Goal: Task Accomplishment & Management: Complete application form

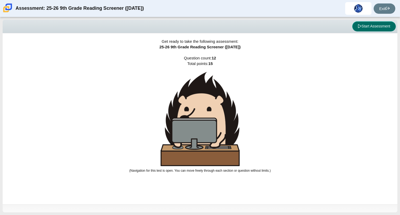
click at [372, 23] on button "Start Assessment" at bounding box center [375, 26] width 44 height 10
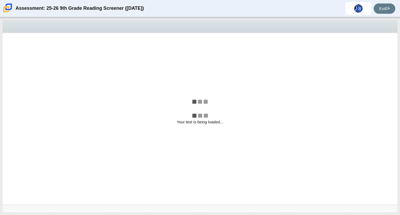
select select "ccc5b315-3c7c-471c-bf90-f22c8299c798"
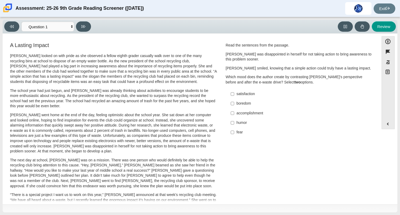
click at [110, 56] on p "[PERSON_NAME] looked on with pride as she observed a fellow eighth grader casua…" at bounding box center [113, 68] width 207 height 31
drag, startPoint x: 109, startPoint y: 58, endPoint x: 131, endPoint y: 125, distance: 70.1
click at [131, 125] on div "[PERSON_NAME] looked on with pride as she observed a fellow eighth grader casua…" at bounding box center [113, 194] width 207 height 282
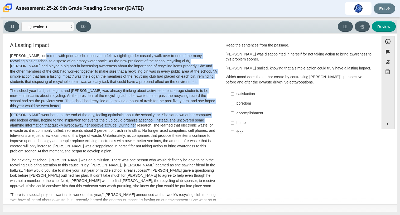
drag, startPoint x: 131, startPoint y: 125, endPoint x: 38, endPoint y: 50, distance: 119.5
click at [38, 50] on div "A Lasting Impact [PERSON_NAME] looked on with pride as she observed a fellow ei…" at bounding box center [113, 188] width 207 height 293
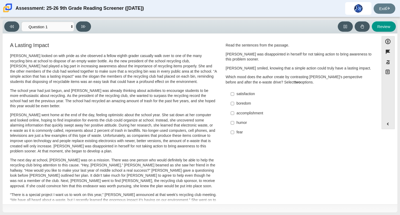
click at [25, 54] on p "[PERSON_NAME] looked on with pride as she observed a fellow eighth grader casua…" at bounding box center [113, 68] width 207 height 31
click at [390, 42] on button "Accessibility" at bounding box center [388, 41] width 13 height 10
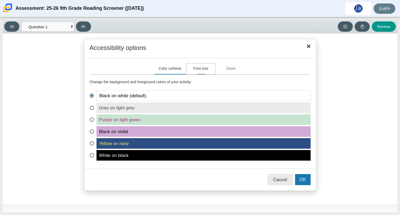
click at [203, 71] on button "Font size" at bounding box center [201, 68] width 29 height 11
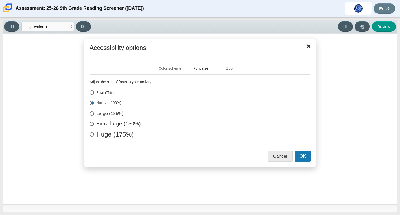
click at [308, 41] on div "Accessibility options Close" at bounding box center [200, 48] width 232 height 19
click at [309, 47] on span "Close" at bounding box center [309, 46] width 8 height 8
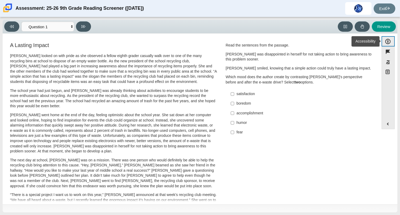
scroll to position [2, 0]
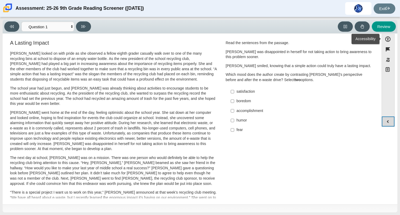
click at [385, 122] on button "Expand menu" at bounding box center [388, 121] width 13 height 10
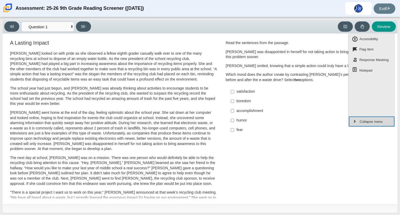
click at [385, 122] on button "Collapse menu" at bounding box center [372, 121] width 46 height 10
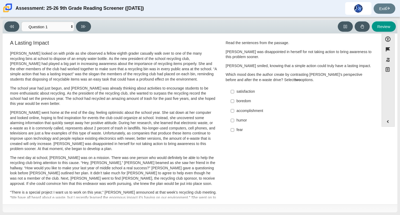
click at [102, 85] on div "[PERSON_NAME] looked on with pride as she observed a fellow eighth grader casua…" at bounding box center [113, 192] width 207 height 282
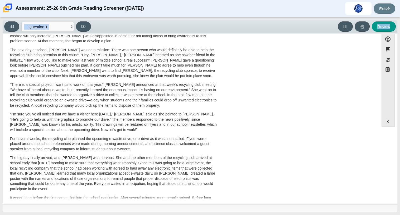
scroll to position [141, 0]
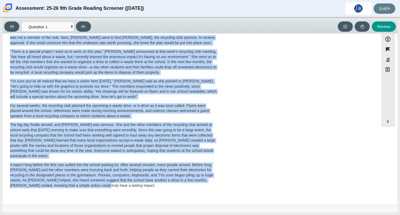
drag, startPoint x: 7, startPoint y: 49, endPoint x: 77, endPoint y: 195, distance: 162.2
click at [77, 195] on div "A Lasting Impact [PERSON_NAME] looked on with pride as she observed a fellow ei…" at bounding box center [113, 46] width 217 height 297
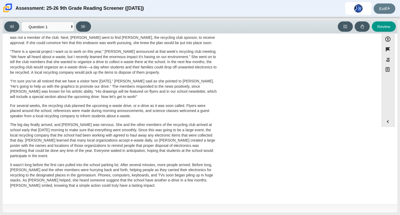
click at [104, 191] on div "[PERSON_NAME] looked on with pride as she observed a fellow eighth grader casua…" at bounding box center [113, 51] width 207 height 282
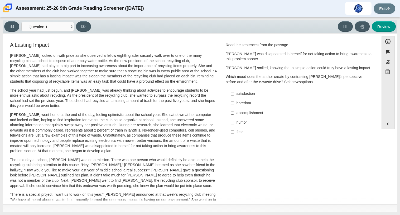
scroll to position [0, 0]
click at [14, 73] on p "[PERSON_NAME] looked on with pride as she observed a fellow eighth grader casua…" at bounding box center [113, 68] width 207 height 31
click at [11, 53] on div "A Lasting Impact [PERSON_NAME] looked on with pride as she observed a fellow ei…" at bounding box center [113, 188] width 207 height 293
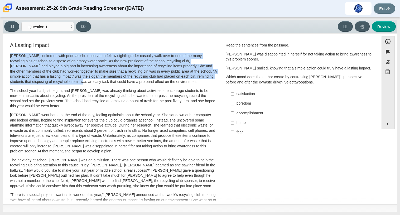
drag, startPoint x: 9, startPoint y: 53, endPoint x: 59, endPoint y: 81, distance: 57.0
click at [59, 81] on div "A Lasting Impact [PERSON_NAME] looked on with pride as she observed a fellow ei…" at bounding box center [113, 188] width 209 height 294
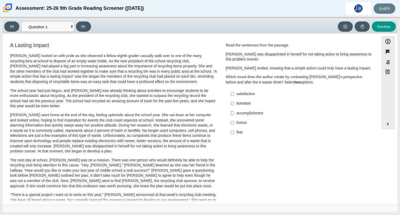
click at [63, 111] on div "[PERSON_NAME] looked on with pride as she observed a fellow eighth grader casua…" at bounding box center [113, 194] width 207 height 282
click at [388, 43] on button "Accessibility" at bounding box center [388, 41] width 13 height 10
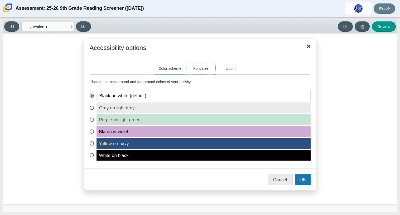
click at [207, 67] on button "Font size" at bounding box center [201, 68] width 29 height 11
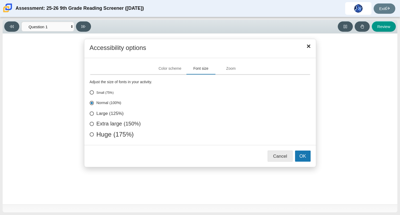
click at [100, 123] on label "Extra large (150%)" at bounding box center [200, 123] width 221 height 5
click at [93, 123] on input "Extra large (150%)" at bounding box center [91, 122] width 3 height 3
radio input "true"
click at [305, 154] on button "OK" at bounding box center [303, 155] width 16 height 11
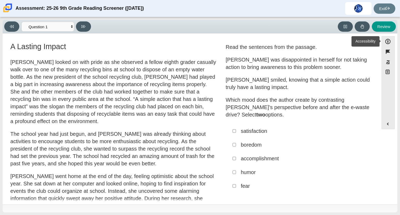
click at [308, 155] on div "accomplishment" at bounding box center [305, 158] width 128 height 7
click at [236, 155] on input "accomplishment accomplishment" at bounding box center [234, 158] width 3 height 14
checkbox input "true"
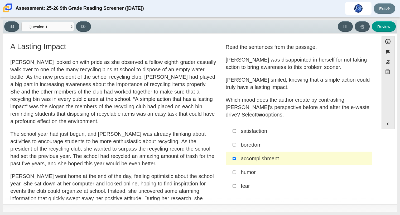
drag, startPoint x: 12, startPoint y: 59, endPoint x: 113, endPoint y: 151, distance: 135.8
click at [55, 95] on p "[PERSON_NAME] looked on with pride as she observed a fellow eighth grader casua…" at bounding box center [113, 91] width 206 height 67
click at [23, 63] on p "[PERSON_NAME] looked on with pride as she observed a fellow eighth grader casua…" at bounding box center [113, 91] width 206 height 67
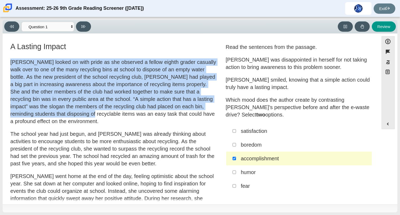
drag, startPoint x: 11, startPoint y: 60, endPoint x: 71, endPoint y: 118, distance: 83.3
click at [71, 118] on p "[PERSON_NAME] looked on with pride as she observed a fellow eighth grader casua…" at bounding box center [113, 91] width 206 height 67
click at [66, 111] on p "[PERSON_NAME] looked on with pride as she observed a fellow eighth grader casua…" at bounding box center [113, 91] width 206 height 67
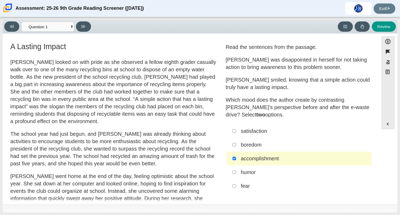
click at [30, 67] on p "[PERSON_NAME] looked on with pride as she observed a fellow eighth grader casua…" at bounding box center [113, 91] width 206 height 67
click at [26, 46] on h3 "A Lasting Impact" at bounding box center [113, 46] width 206 height 8
click at [234, 49] on p "Read the sentences from the passage." at bounding box center [299, 46] width 147 height 7
click at [237, 130] on label "satisfaction satisfaction" at bounding box center [300, 131] width 145 height 14
click at [236, 130] on input "satisfaction satisfaction" at bounding box center [234, 131] width 3 height 14
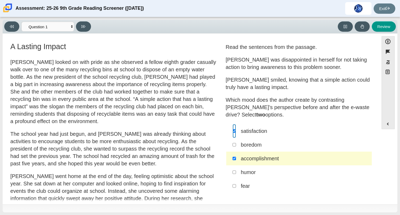
checkbox input "true"
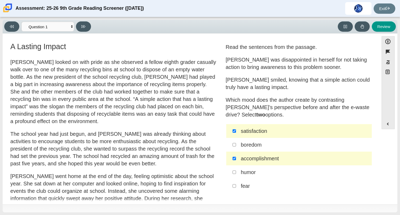
click at [231, 109] on p "Which mood does the author create by contrasting [PERSON_NAME]’s perspective be…" at bounding box center [299, 107] width 147 height 22
click at [181, 84] on p "[PERSON_NAME] looked on with pride as she observed a fellow eighth grader casua…" at bounding box center [113, 91] width 206 height 67
click at [151, 75] on p "[PERSON_NAME] looked on with pride as she observed a fellow eighth grader casua…" at bounding box center [113, 91] width 206 height 67
click at [56, 25] on select "Questions Question 1 Question 2 Question 3 Question 4 Question 5 Question 6 Que…" at bounding box center [47, 27] width 53 height 10
click at [116, 64] on p "[PERSON_NAME] looked on with pride as she observed a fellow eighth grader casua…" at bounding box center [113, 91] width 206 height 67
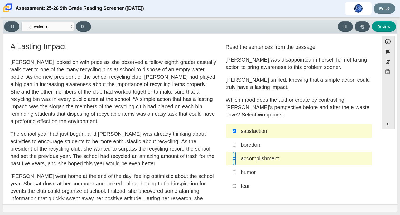
click at [233, 161] on input "accomplishment accomplishment" at bounding box center [234, 158] width 3 height 14
checkbox input "false"
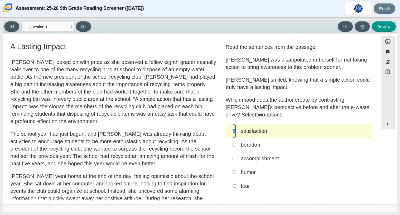
click at [233, 129] on input "satisfaction satisfaction" at bounding box center [234, 131] width 3 height 14
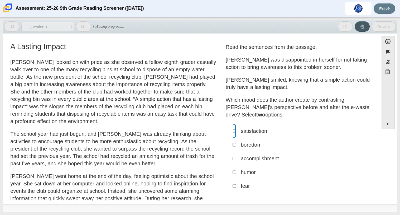
click at [233, 129] on input "satisfaction satisfaction" at bounding box center [234, 131] width 3 height 14
checkbox input "true"
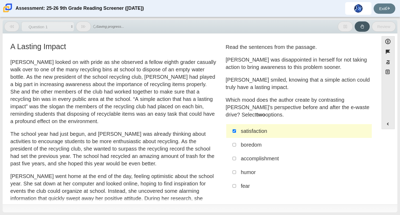
click at [241, 158] on div "accomplishment" at bounding box center [305, 158] width 128 height 7
click at [236, 158] on input "accomplishment accomplishment" at bounding box center [234, 158] width 3 height 14
checkbox input "true"
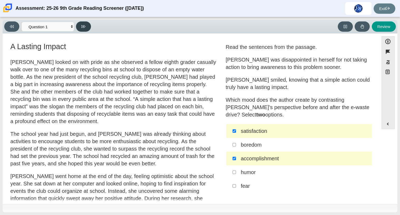
click at [85, 23] on button at bounding box center [83, 26] width 15 height 10
select select "0ff64528-ffd7-428d-b192-babfaadd44e8"
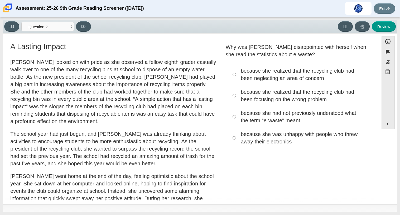
click at [253, 79] on div "because she realized that the recycling club had been neglecting an area of con…" at bounding box center [305, 74] width 128 height 15
click at [236, 79] on input "because she realized that the recycling club had been neglecting an area of con…" at bounding box center [234, 74] width 3 height 21
radio input "true"
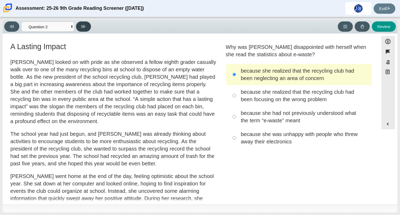
click at [86, 27] on button at bounding box center [83, 26] width 15 height 10
select select "7ce3d843-6974-4858-901c-1ff39630e843"
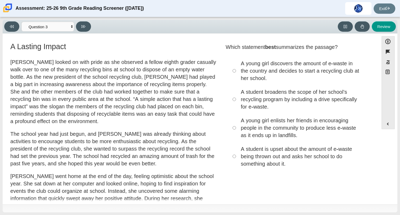
click at [271, 81] on div "A young girl discovers the amount of e-waste in the country and decides to star…" at bounding box center [305, 71] width 128 height 22
click at [236, 81] on input "A young girl discovers the amount of e-waste in the country and decides to star…" at bounding box center [234, 70] width 3 height 29
radio input "true"
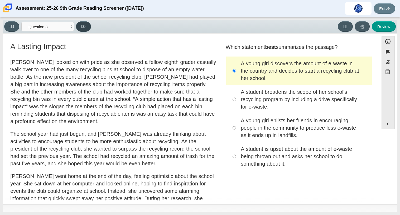
click at [84, 27] on icon at bounding box center [84, 26] width 4 height 3
select select "ca9ea0f1-49c5-4bd1-83b0-472c18652b42"
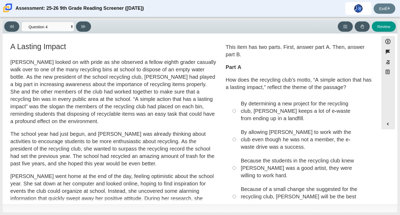
click at [278, 188] on div "Because of a small change she suggested for the recycling club, [PERSON_NAME] w…" at bounding box center [305, 196] width 128 height 22
click at [236, 188] on input "Because of a small change she suggested for the recycling club, [PERSON_NAME] w…" at bounding box center [234, 196] width 3 height 29
radio input "true"
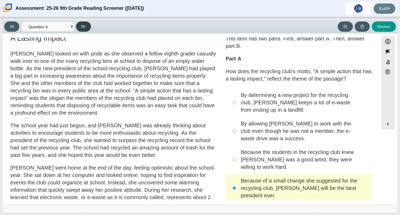
click at [82, 28] on icon at bounding box center [84, 27] width 4 height 4
select select "e41f1a79-e29f-4095-8030-a53364015bed"
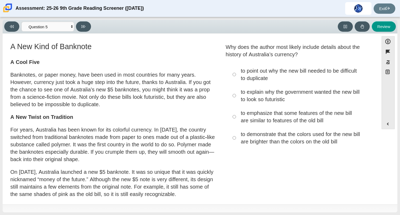
click at [263, 110] on div "to emphasize that some features of the new bill are similar to features of the …" at bounding box center [305, 116] width 128 height 15
click at [236, 110] on input "to emphasize that some features of the new bill are similar to features of the …" at bounding box center [234, 116] width 3 height 21
radio input "true"
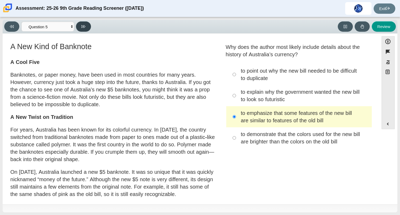
click at [83, 28] on icon at bounding box center [84, 27] width 4 height 4
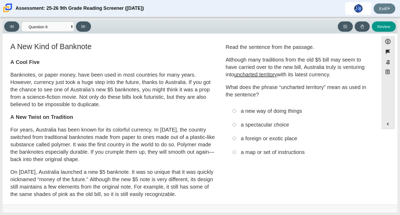
click at [19, 23] on div "Viewing Question 6 of 12 in Pacing Mode Questions Question 1 Question 2 Questio…" at bounding box center [48, 26] width 89 height 10
click at [15, 24] on button at bounding box center [11, 26] width 15 height 10
select select "e41f1a79-e29f-4095-8030-a53364015bed"
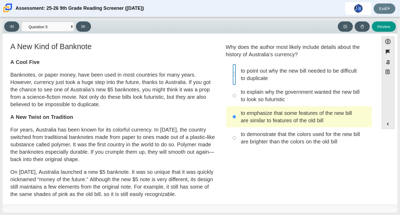
click at [233, 81] on input "to point out why the new bill needed to be difficult to duplicate to point out …" at bounding box center [234, 74] width 3 height 21
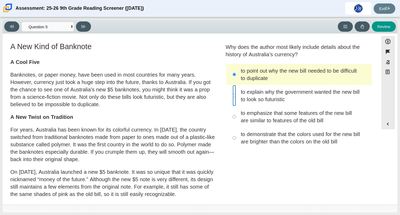
radio input "false"
radio input "true"
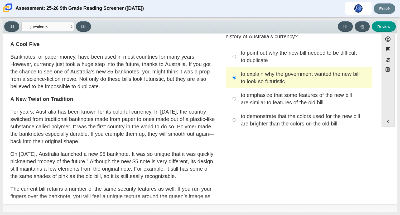
scroll to position [5, 0]
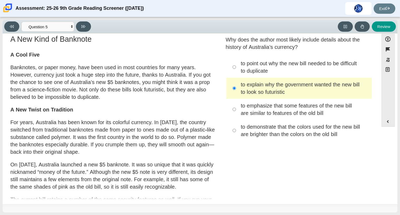
click at [241, 126] on div "to demonstrate that the colors used for the new bill are brighter than the colo…" at bounding box center [305, 130] width 128 height 15
click at [236, 126] on input "to demonstrate that the colors used for the new bill are brighter than the colo…" at bounding box center [234, 130] width 3 height 21
radio input "true"
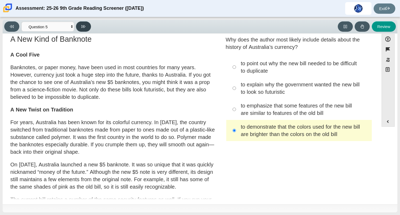
click at [82, 30] on button at bounding box center [83, 26] width 15 height 10
select select "69146e31-7b3d-4a3e-9ce6-f30c24342ae0"
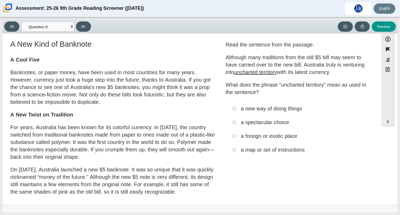
click at [236, 139] on label "a foreign or exotic place a foreign or exotic place" at bounding box center [300, 136] width 145 height 14
click at [236, 139] on input "a foreign or exotic place a foreign or exotic place" at bounding box center [234, 136] width 3 height 14
radio input "true"
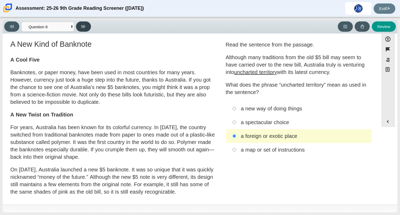
click at [84, 22] on button at bounding box center [83, 26] width 15 height 10
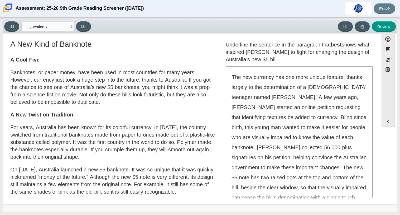
click at [279, 151] on div "The new currency has one more unique feature, thanks largely to the determinati…" at bounding box center [299, 137] width 146 height 141
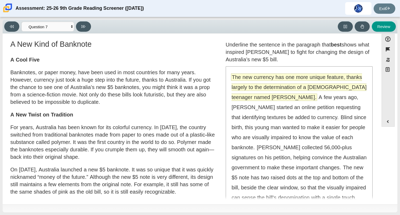
click at [255, 84] on span "The new currency has one more unique feature, thanks largely to the determinati…" at bounding box center [299, 87] width 135 height 27
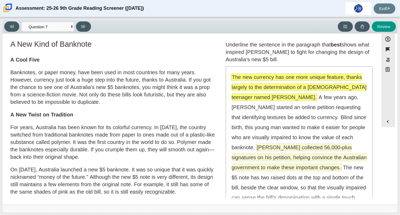
click at [261, 165] on span "[PERSON_NAME] collected 56,000-plus signatures on his petition, helping convinc…" at bounding box center [299, 157] width 135 height 27
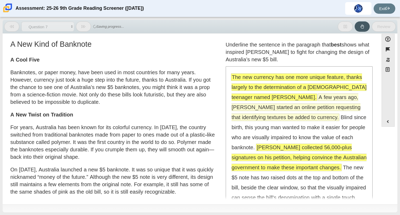
click at [248, 119] on span "A few years ago, [PERSON_NAME] started an online petition requesting that ident…" at bounding box center [296, 107] width 129 height 27
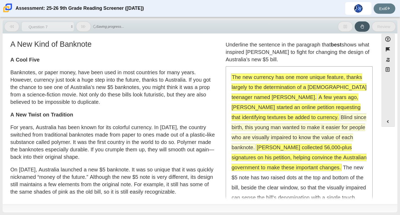
click at [258, 136] on span "Blind since birth, this young man wanted to make it easier for people who are v…" at bounding box center [299, 132] width 135 height 37
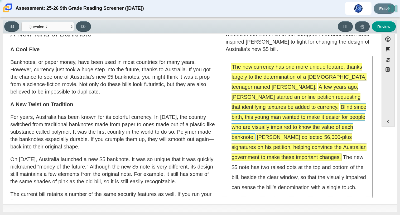
scroll to position [42, 0]
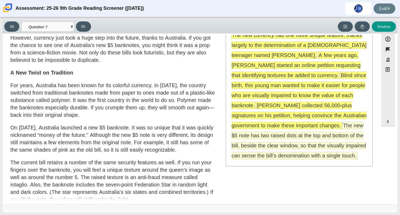
click at [268, 154] on span "The new $5 note has two raised dots at the top and bottom of the bill, beside t…" at bounding box center [299, 140] width 135 height 37
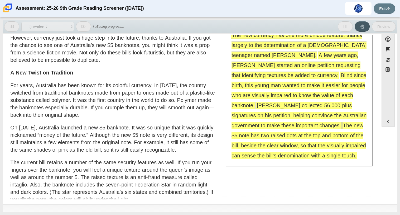
click at [268, 154] on span "The new $5 note has two raised dots at the top and bottom of the bill, beside t…" at bounding box center [299, 140] width 135 height 37
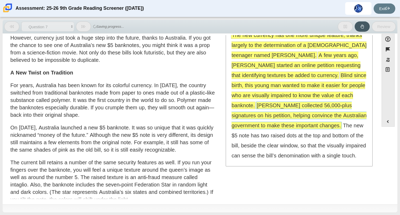
click at [256, 125] on span "[PERSON_NAME] collected 56,000-plus signatures on his petition, helping convinc…" at bounding box center [299, 115] width 135 height 27
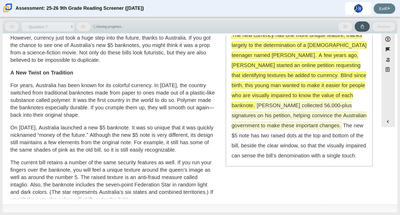
click at [269, 105] on span "[PERSON_NAME] collected 56,000-plus signatures on his petition, helping convinc…" at bounding box center [299, 115] width 135 height 27
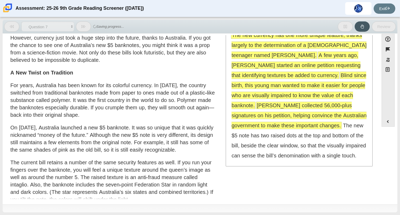
click at [259, 90] on div "The new currency has one more unique feature, thanks largely to the determinati…" at bounding box center [299, 95] width 146 height 141
click at [270, 93] on span "Blind since birth, this young man wanted to make it easier for people who are v…" at bounding box center [299, 90] width 135 height 37
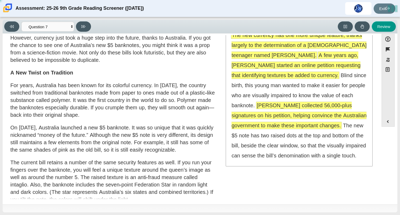
click at [267, 72] on span "A few years ago, [PERSON_NAME] started an online petition requesting that ident…" at bounding box center [296, 65] width 129 height 27
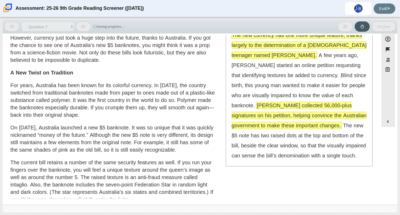
click at [262, 58] on span "The new currency has one more unique feature, thanks largely to the determinati…" at bounding box center [299, 45] width 135 height 27
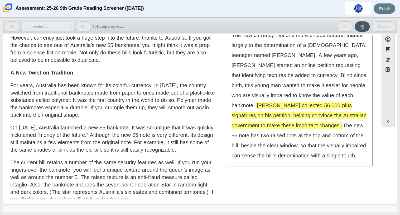
click at [106, 59] on p "Banknotes, or paper money, have been used in most countries for many years. How…" at bounding box center [113, 45] width 206 height 37
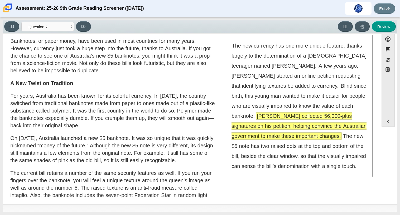
scroll to position [21, 0]
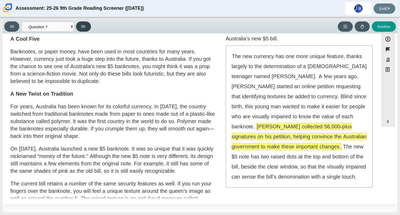
click at [87, 29] on button at bounding box center [83, 26] width 15 height 10
select select "ea8338c2-a6a3-418e-a305-2b963b54a290"
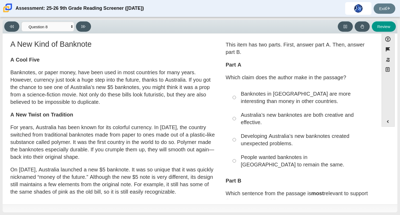
click at [235, 119] on label "Australia’s new banknotes are both creative and effective. Australia’s new bank…" at bounding box center [300, 118] width 145 height 21
click at [235, 119] on input "Australia’s new banknotes are both creative and effective. Australia’s new bank…" at bounding box center [234, 118] width 3 height 21
radio input "true"
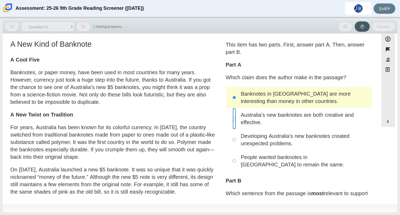
radio input "false"
radio input "true"
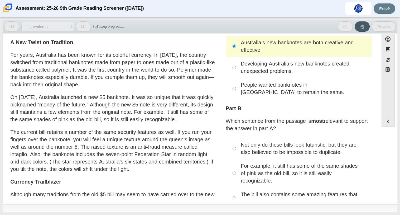
scroll to position [74, 0]
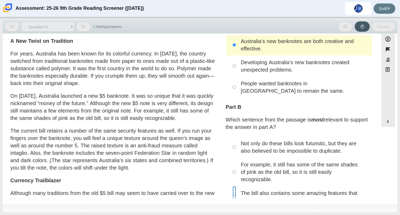
click at [233, 193] on input "The bill also contains some amazing features that resemble animation. The bill …" at bounding box center [234, 196] width 3 height 21
radio input "true"
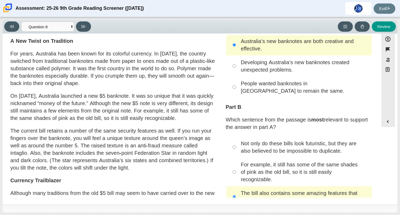
click at [181, 167] on p "The current bill retains a number of the same security features as well. If you…" at bounding box center [113, 149] width 206 height 44
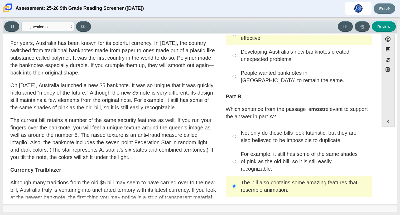
scroll to position [95, 0]
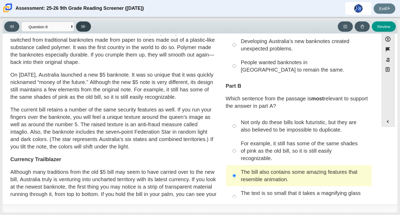
click at [89, 26] on button at bounding box center [83, 26] width 15 height 10
select select "89f058d6-b15c-4ef5-a4b3-fdaffb8868b6"
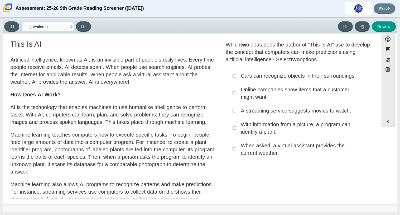
click at [258, 106] on label "A streaming service suggests movies to watch. A streaming service suggests movi…" at bounding box center [300, 111] width 145 height 14
click at [236, 106] on input "A streaming service suggests movies to watch. A streaming service suggests movi…" at bounding box center [234, 111] width 3 height 14
checkbox input "true"
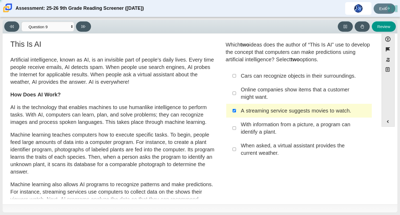
click at [250, 144] on div "When asked, a virtual assistant provides the current weather." at bounding box center [305, 149] width 128 height 15
click at [236, 144] on input "When asked, a virtual assistant provides the current weather. When asked, a vir…" at bounding box center [234, 149] width 3 height 21
checkbox input "true"
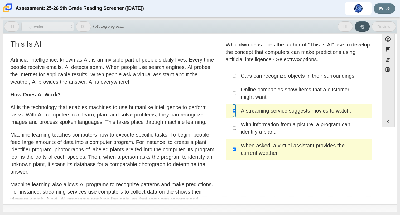
click at [234, 114] on input "A streaming service suggests movies to watch. A streaming service suggests movi…" at bounding box center [234, 111] width 3 height 14
checkbox input "false"
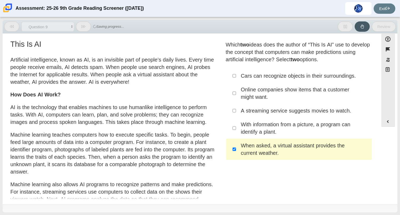
click at [237, 89] on label "Online companies show items that a customer might want. Online companies show i…" at bounding box center [300, 93] width 145 height 21
click at [236, 89] on input "Online companies show items that a customer might want. Online companies show i…" at bounding box center [234, 93] width 3 height 21
checkbox input "true"
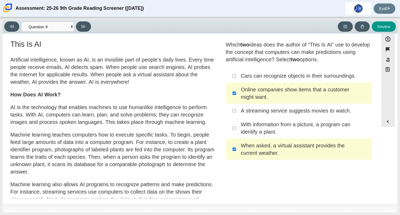
click at [241, 148] on div "When asked, a virtual assistant provides the current weather." at bounding box center [305, 149] width 128 height 15
click at [236, 148] on input "When asked, a virtual assistant provides the current weather. When asked, a vir…" at bounding box center [234, 149] width 3 height 21
checkbox input "false"
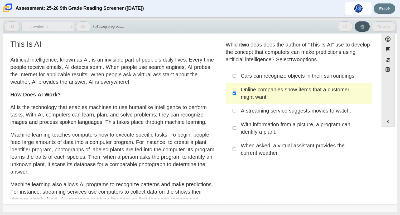
click at [249, 132] on div "With information from a picture, a program can identify a plant." at bounding box center [305, 128] width 128 height 15
click at [236, 132] on input "With information from a picture, a program can identify a plant. With informati…" at bounding box center [234, 127] width 3 height 21
checkbox input "true"
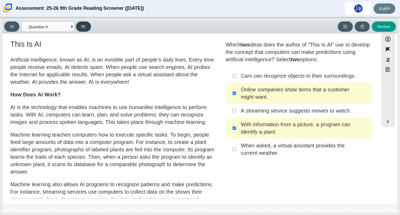
click at [86, 28] on button at bounding box center [83, 26] width 15 height 10
select select "cdf3c14e-a918-44d1-9b63-3db0fa81641e"
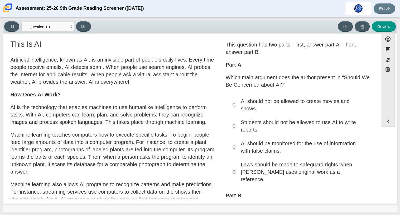
click at [288, 145] on div "AI should be monitored for the use of information with false claims." at bounding box center [305, 147] width 128 height 15
click at [236, 145] on input "AI should be monitored for the use of information with false claims. AI should …" at bounding box center [234, 146] width 3 height 21
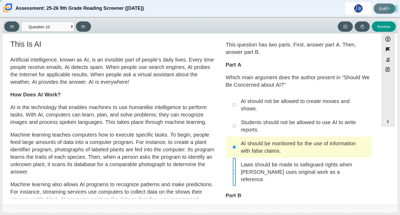
radio input "false"
radio input "true"
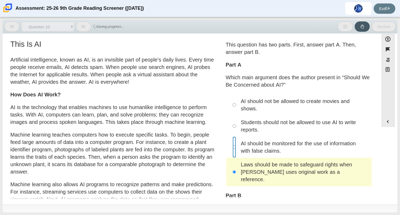
radio input "true"
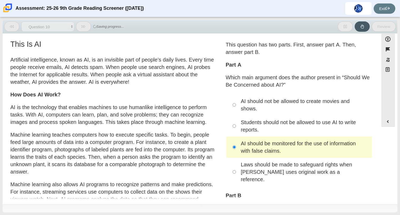
click at [199, 146] on p "Machine learning teaches computers how to execute specific tasks. To begin, peo…" at bounding box center [113, 153] width 206 height 44
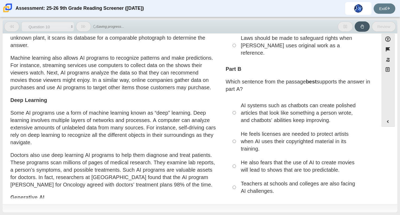
scroll to position [137, 0]
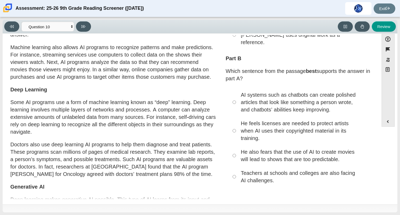
click at [255, 97] on div "AI systems such as chatbots can create polished articles that look like somethi…" at bounding box center [305, 102] width 128 height 22
click at [236, 97] on input "AI systems such as chatbots can create polished articles that look like somethi…" at bounding box center [234, 102] width 3 height 29
radio input "true"
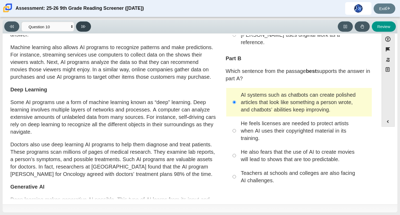
click at [85, 25] on icon at bounding box center [84, 27] width 4 height 4
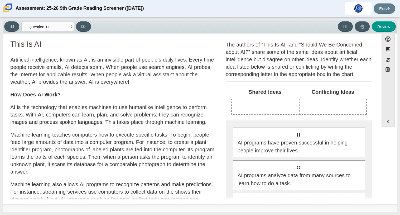
click at [116, 84] on p "Artificial intelligence, known as AI, is an invisible part of people’s daily li…" at bounding box center [113, 71] width 206 height 30
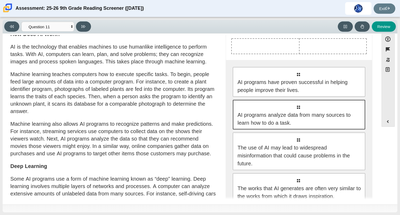
scroll to position [53, 0]
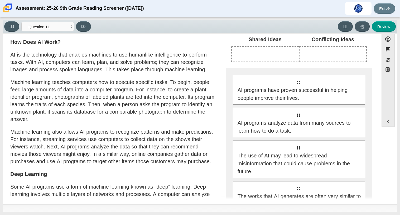
click at [247, 106] on div "Select to move response to a response input area. AI programs have proven succe…" at bounding box center [299, 143] width 146 height 150
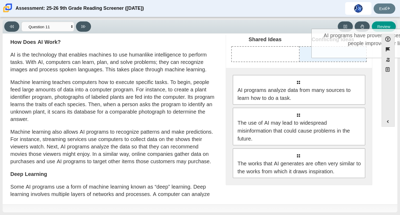
drag, startPoint x: 247, startPoint y: 100, endPoint x: 327, endPoint y: 54, distance: 92.4
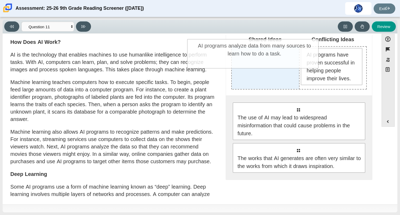
drag, startPoint x: 289, startPoint y: 126, endPoint x: 245, endPoint y: 63, distance: 76.5
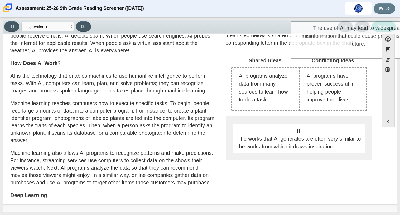
scroll to position [5, 0]
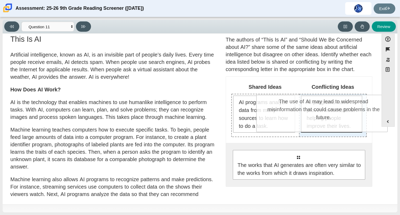
drag, startPoint x: 303, startPoint y: 125, endPoint x: 328, endPoint y: 118, distance: 25.9
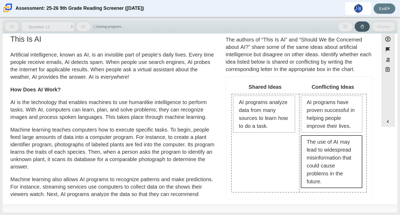
scroll to position [31, 0]
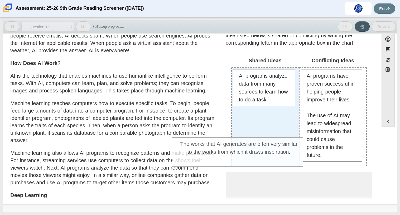
drag, startPoint x: 302, startPoint y: 178, endPoint x: 242, endPoint y: 145, distance: 68.2
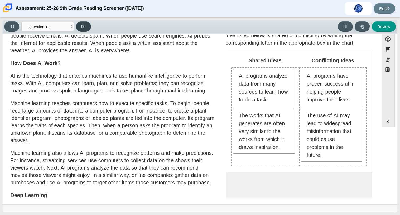
click at [82, 29] on button at bounding box center [83, 26] width 15 height 10
select select "c3effed4-44ce-4a19-bd96-1787f34e9b4c"
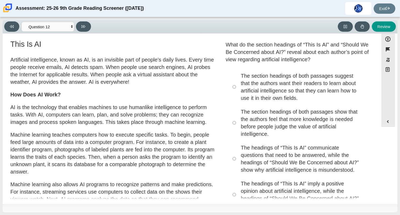
click at [259, 48] on div "What do the section headings of “This Is AI” and “Should We Be Concerned about …" at bounding box center [299, 52] width 147 height 22
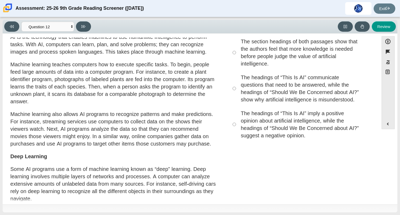
scroll to position [84, 0]
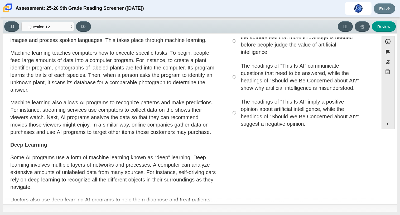
click at [270, 79] on div "The headings of “This Is AI” communicate questions that need to be answered, wh…" at bounding box center [305, 77] width 128 height 30
click at [236, 79] on input "The headings of “This Is AI” communicate questions that need to be answered, wh…" at bounding box center [234, 77] width 3 height 36
radio input "true"
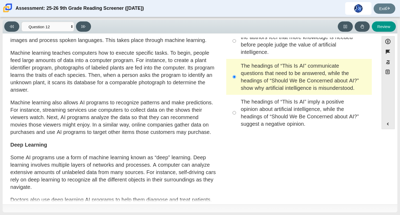
click at [86, 35] on div "Accessibility options Close Color scheme Font size Zoom Change the background a…" at bounding box center [200, 119] width 395 height 171
click at [81, 26] on button at bounding box center [83, 26] width 15 height 10
select select "review"
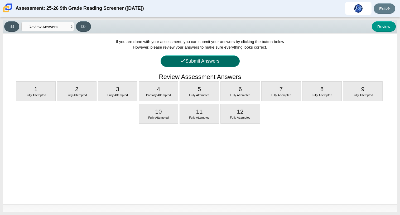
click at [195, 58] on button "Submit Answers" at bounding box center [200, 60] width 79 height 11
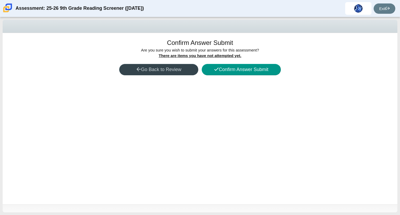
click at [183, 65] on button "Go Back to Review" at bounding box center [158, 69] width 79 height 11
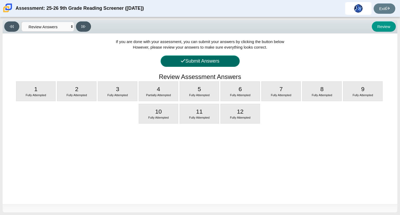
click at [190, 66] on button "Submit Answers" at bounding box center [200, 60] width 79 height 11
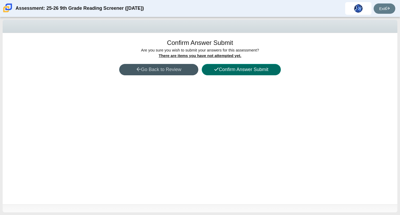
click at [229, 73] on button "Confirm Answer Submit" at bounding box center [241, 69] width 79 height 11
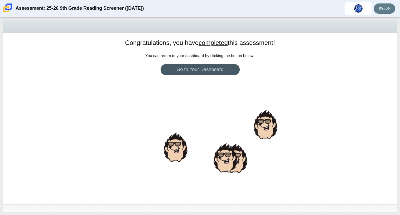
click at [240, 105] on div "Congratulations, you have completed this assessment! You can return to your das…" at bounding box center [200, 118] width 395 height 171
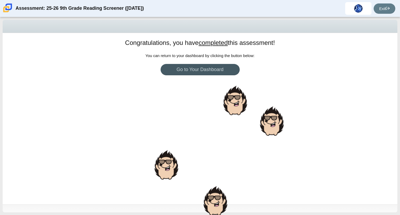
click at [277, 105] on div "Congratulations, you have completed this assessment! You can return to your das…" at bounding box center [200, 118] width 395 height 171
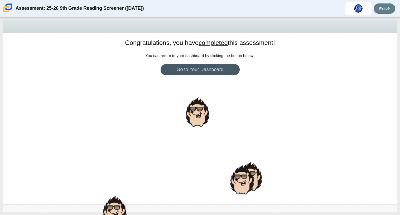
click at [215, 140] on div "Congratulations, you have completed this assessment! You can return to your das…" at bounding box center [200, 118] width 395 height 171
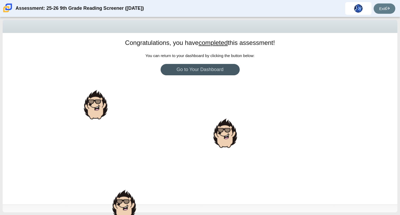
click at [215, 140] on div at bounding box center [225, 133] width 26 height 32
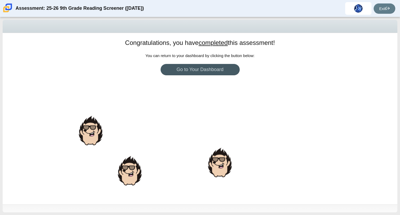
click at [215, 140] on div "Congratulations, you have completed this assessment! You can return to your das…" at bounding box center [200, 118] width 395 height 171
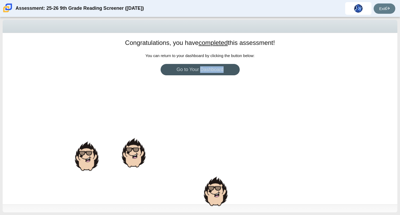
click at [215, 140] on div "Congratulations, you have completed this assessment! You can return to your das…" at bounding box center [200, 118] width 395 height 171
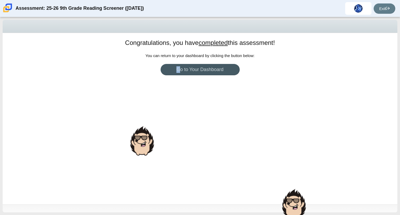
click at [215, 140] on div "Congratulations, you have completed this assessment! You can return to your das…" at bounding box center [200, 118] width 395 height 171
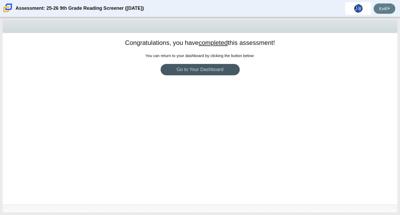
click at [177, 118] on div "Congratulations, you have completed this assessment! You can return to your das…" at bounding box center [200, 118] width 395 height 171
click at [186, 72] on link "Go to Your Dashboard" at bounding box center [200, 69] width 79 height 11
